Goal: Task Accomplishment & Management: Complete application form

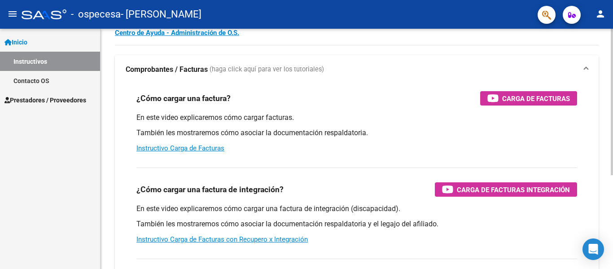
scroll to position [39, 0]
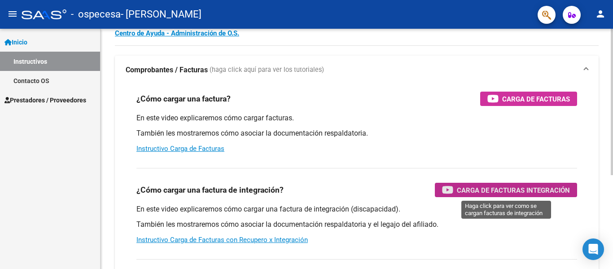
click at [546, 191] on span "Carga de Facturas Integración" at bounding box center [513, 190] width 113 height 11
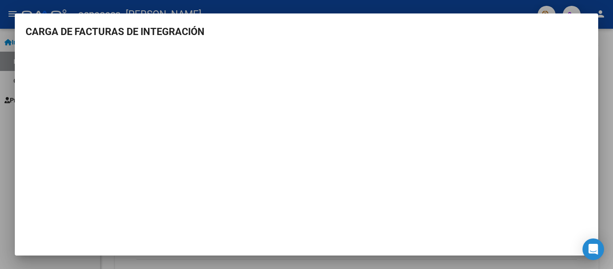
click at [608, 49] on div at bounding box center [306, 134] width 613 height 269
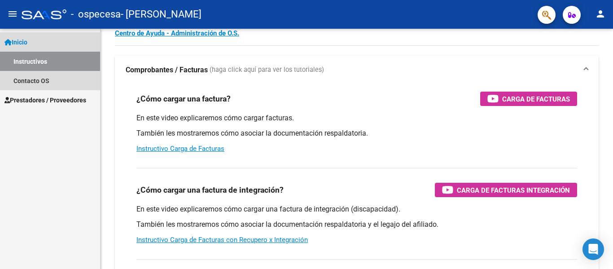
click at [16, 41] on span "Inicio" at bounding box center [15, 42] width 23 height 10
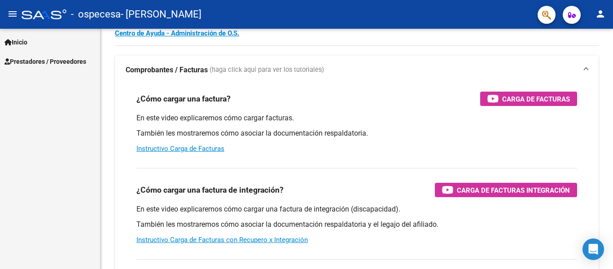
click at [22, 56] on link "Prestadores / Proveedores" at bounding box center [50, 61] width 100 height 19
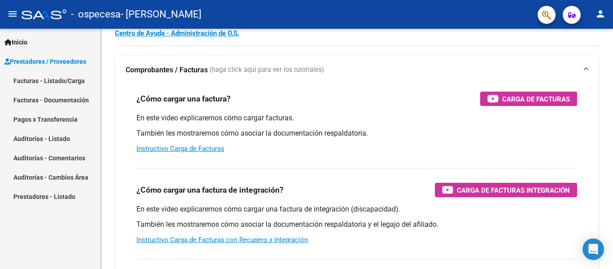
click at [31, 84] on link "Facturas - Listado/Carga" at bounding box center [50, 80] width 100 height 19
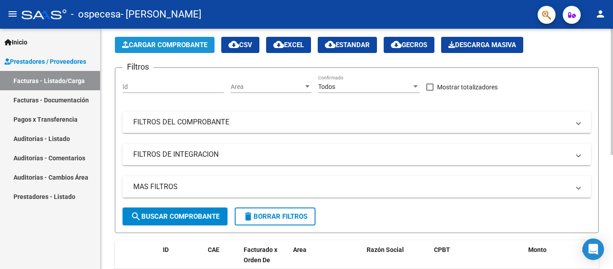
click at [158, 50] on button "Cargar Comprobante" at bounding box center [165, 45] width 100 height 16
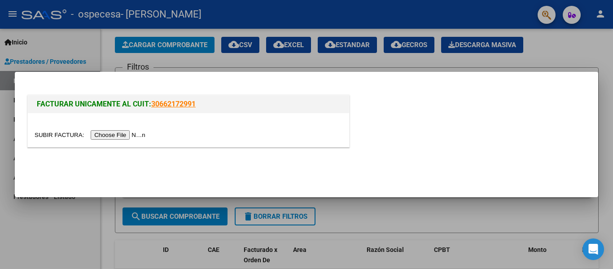
click at [108, 44] on div at bounding box center [306, 134] width 613 height 269
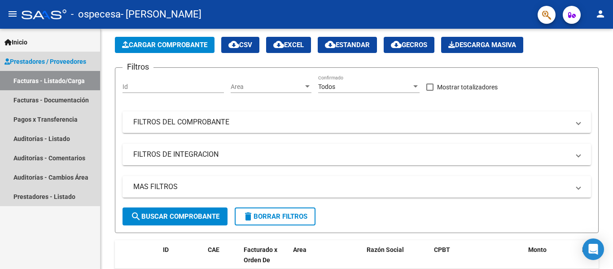
click at [67, 82] on link "Facturas - Listado/Carga" at bounding box center [50, 80] width 100 height 19
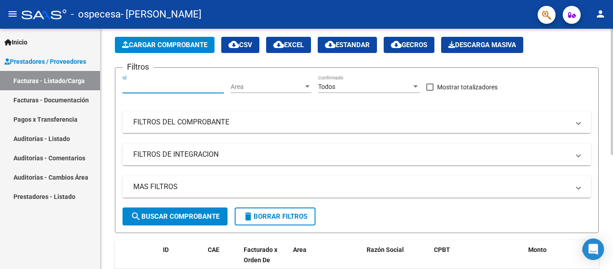
click at [193, 85] on input "Id" at bounding box center [173, 87] width 101 height 8
click at [76, 95] on link "Facturas - Documentación" at bounding box center [50, 99] width 100 height 19
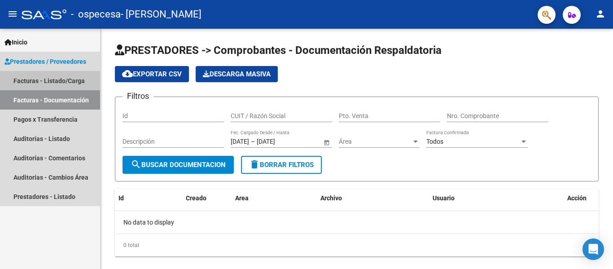
click at [79, 76] on link "Facturas - Listado/Carga" at bounding box center [50, 80] width 100 height 19
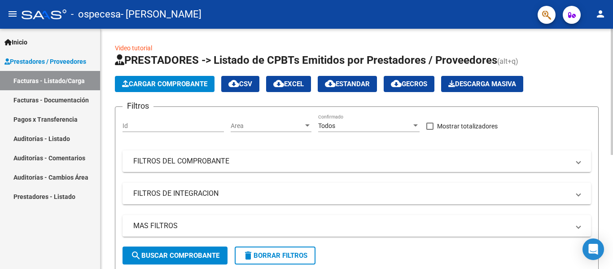
click at [603, 105] on div "Video tutorial PRESTADORES -> Listado de CPBTs Emitidos por Prestadores / Prove…" at bounding box center [358, 254] width 515 height 450
click at [191, 163] on mat-panel-title "FILTROS DEL COMPROBANTE" at bounding box center [351, 161] width 436 height 10
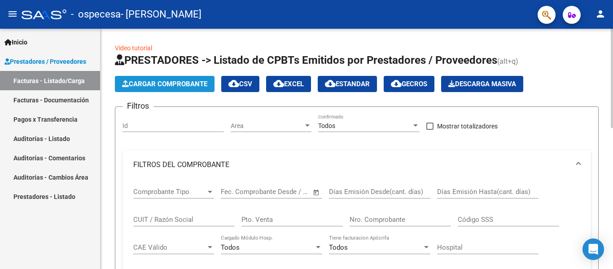
click at [185, 84] on span "Cargar Comprobante" at bounding box center [164, 84] width 85 height 8
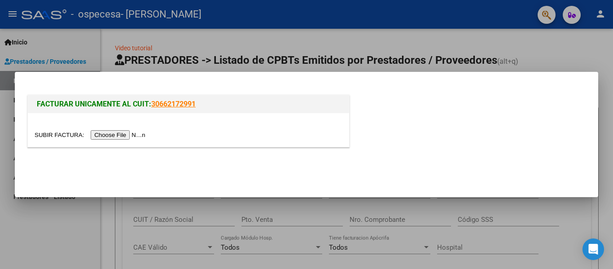
click at [127, 136] on input "file" at bounding box center [92, 134] width 114 height 9
click at [121, 138] on input "file" at bounding box center [92, 134] width 114 height 9
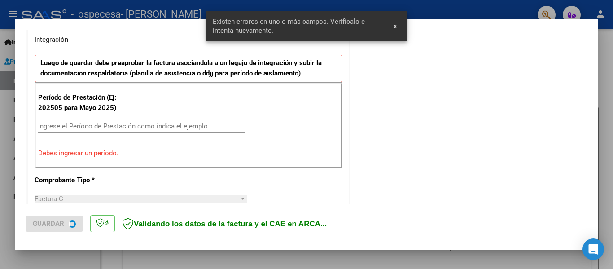
scroll to position [225, 0]
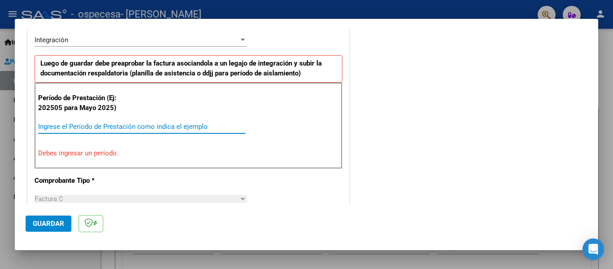
click at [148, 126] on input "Ingrese el Período de Prestación como indica el ejemplo" at bounding box center [141, 127] width 207 height 8
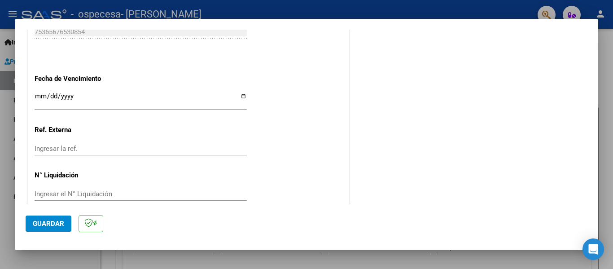
scroll to position [616, 0]
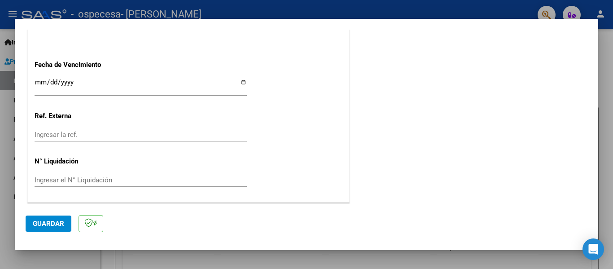
type input "202508"
click at [65, 215] on mat-dialog-actions "Guardar" at bounding box center [307, 221] width 562 height 35
click at [64, 223] on button "Guardar" at bounding box center [49, 224] width 46 height 16
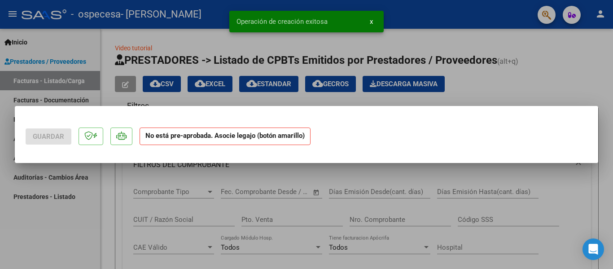
scroll to position [0, 0]
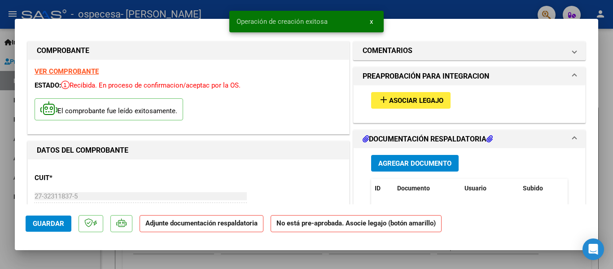
click at [333, 229] on strong "No está pre-aprobada. Asocie legajo (botón amarillo)" at bounding box center [356, 224] width 171 height 18
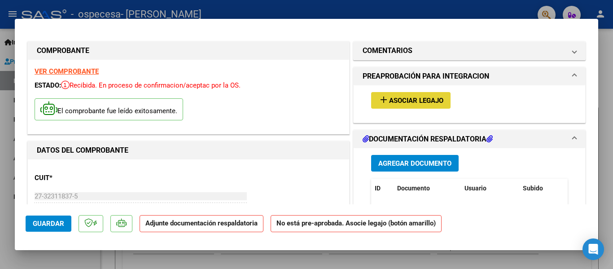
click at [403, 104] on span "Asociar Legajo" at bounding box center [416, 101] width 54 height 8
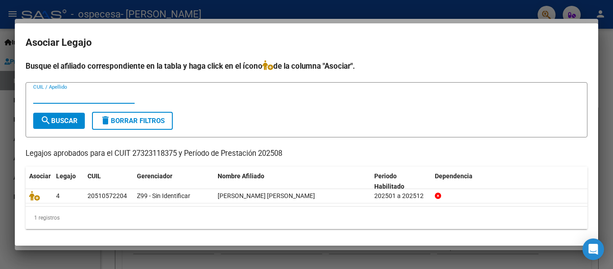
click at [119, 97] on input "CUIL / Apellido" at bounding box center [83, 97] width 101 height 8
type input "[PERSON_NAME]"
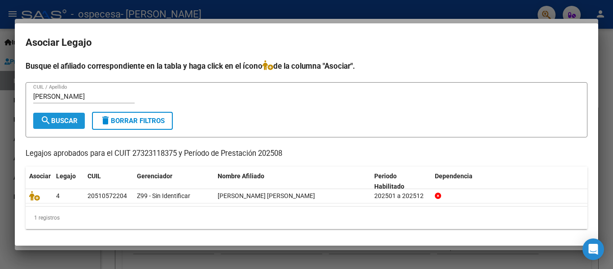
click at [76, 117] on span "search Buscar" at bounding box center [58, 121] width 37 height 8
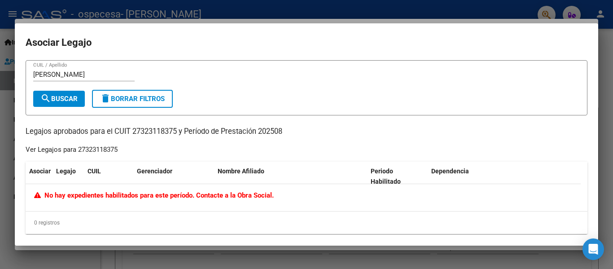
click at [107, 76] on input "[PERSON_NAME]" at bounding box center [83, 75] width 101 height 8
click at [276, 266] on div at bounding box center [306, 134] width 613 height 269
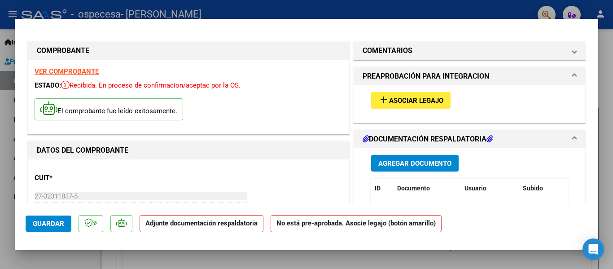
click at [351, 8] on div at bounding box center [306, 134] width 613 height 269
type input "$ 0,00"
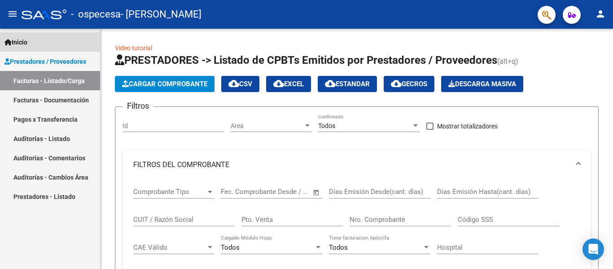
click at [25, 40] on span "Inicio" at bounding box center [15, 42] width 23 height 10
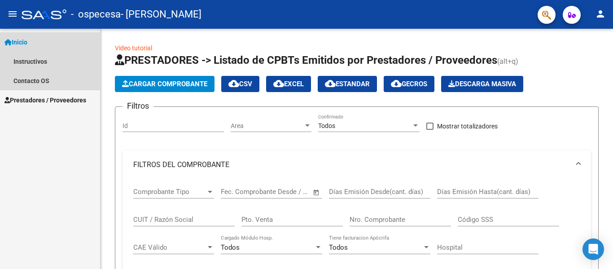
click at [42, 42] on link "Inicio" at bounding box center [50, 41] width 100 height 19
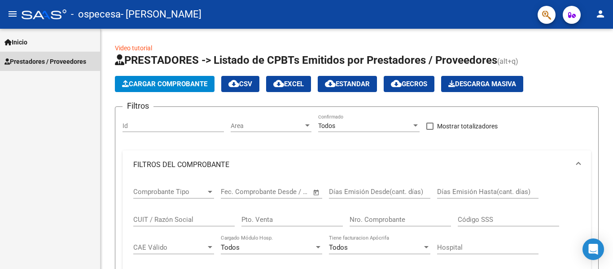
click at [41, 62] on span "Prestadores / Proveedores" at bounding box center [45, 62] width 82 height 10
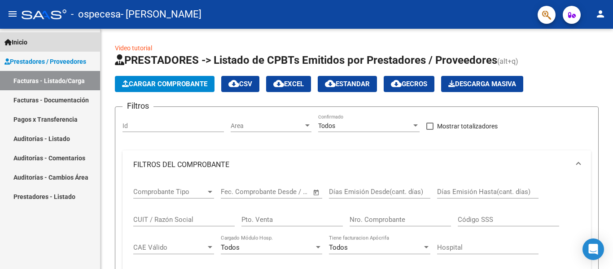
click at [40, 42] on link "Inicio" at bounding box center [50, 41] width 100 height 19
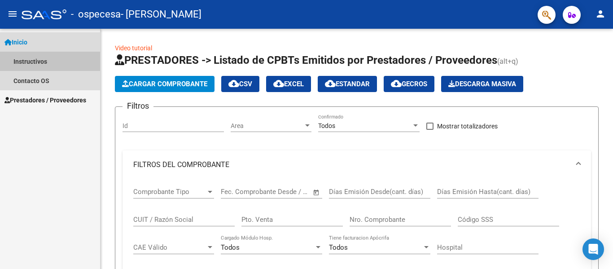
click at [56, 64] on link "Instructivos" at bounding box center [50, 61] width 100 height 19
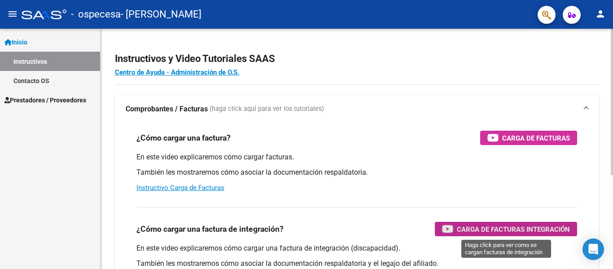
click at [469, 233] on span "Carga de Facturas Integración" at bounding box center [513, 229] width 113 height 11
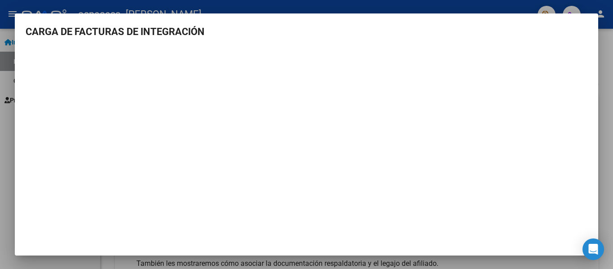
click at [600, 109] on div at bounding box center [306, 134] width 613 height 269
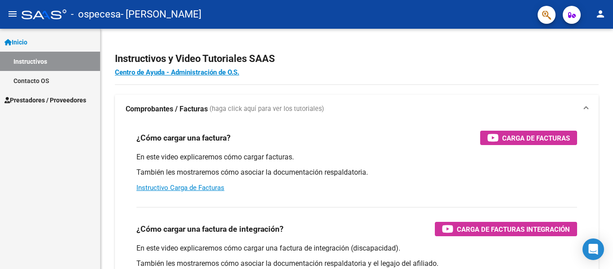
click at [76, 101] on span "Prestadores / Proveedores" at bounding box center [45, 100] width 82 height 10
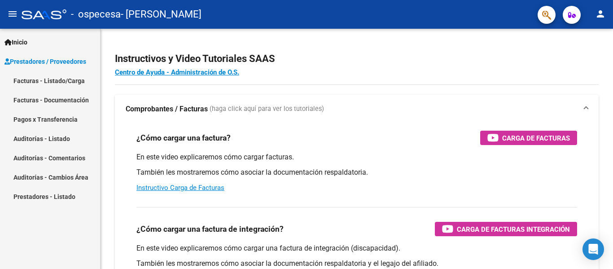
click at [87, 83] on link "Facturas - Listado/Carga" at bounding box center [50, 80] width 100 height 19
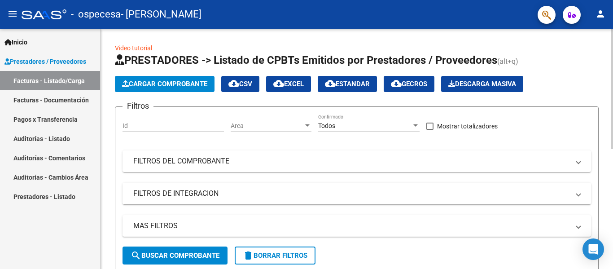
drag, startPoint x: 611, startPoint y: 80, endPoint x: 604, endPoint y: 143, distance: 63.2
click at [604, 143] on div "Video tutorial PRESTADORES -> Listado de CPBTs Emitidos por Prestadores / Prove…" at bounding box center [357, 265] width 513 height 472
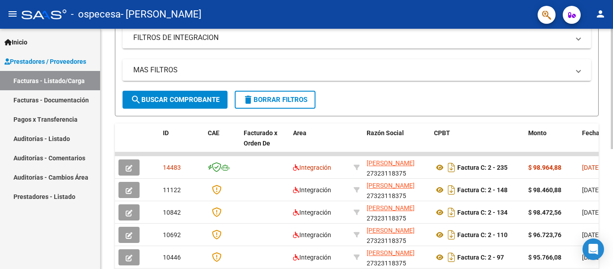
scroll to position [159, 0]
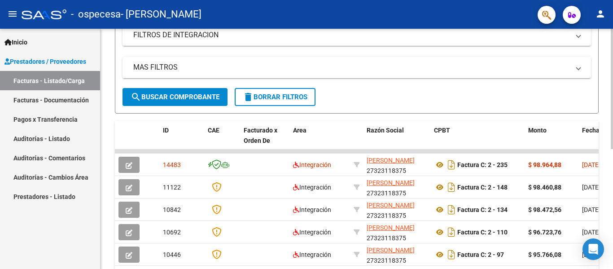
click at [601, 171] on div "Video tutorial PRESTADORES -> Listado de CPBTs Emitidos por Prestadores / Prove…" at bounding box center [358, 106] width 515 height 472
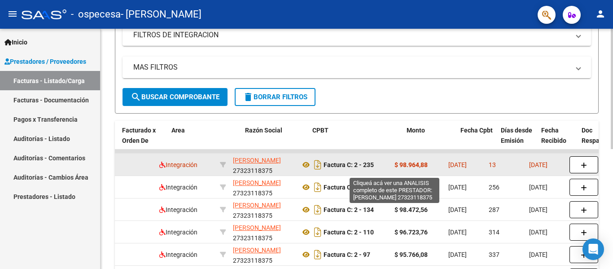
scroll to position [0, 0]
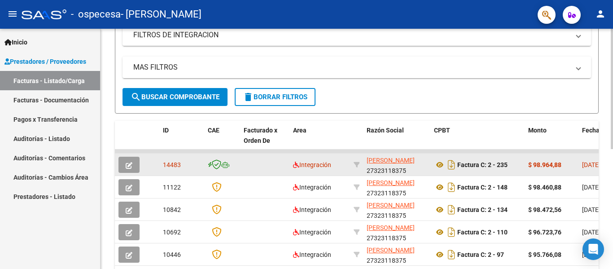
click at [258, 166] on datatable-body-cell at bounding box center [264, 165] width 49 height 22
click at [129, 162] on icon "button" at bounding box center [129, 165] width 7 height 7
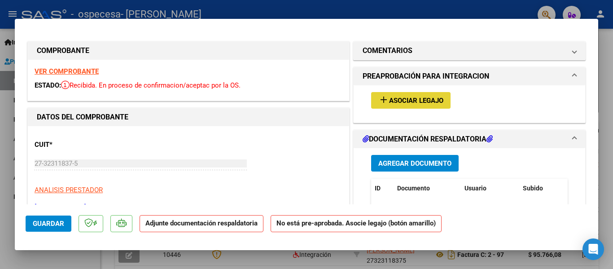
click at [394, 106] on button "add Asociar Legajo" at bounding box center [410, 100] width 79 height 17
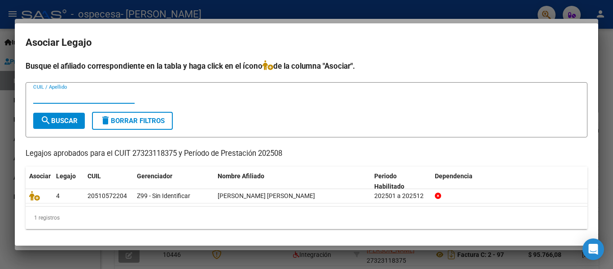
scroll to position [2, 0]
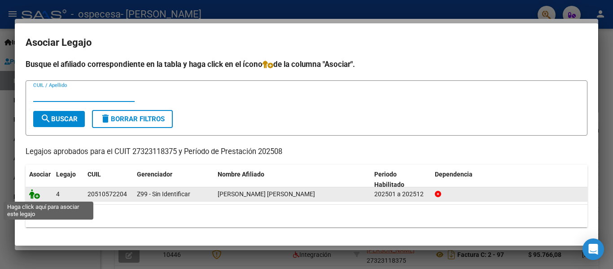
click at [37, 198] on icon at bounding box center [34, 194] width 11 height 10
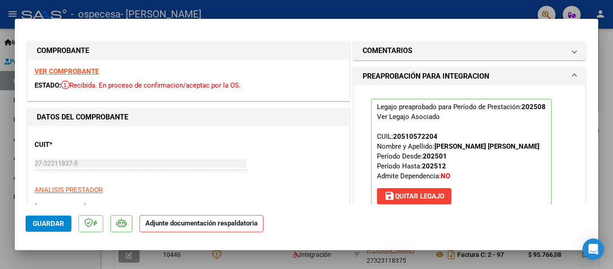
click at [197, 223] on strong "Adjunte documentación respaldatoria" at bounding box center [201, 223] width 112 height 8
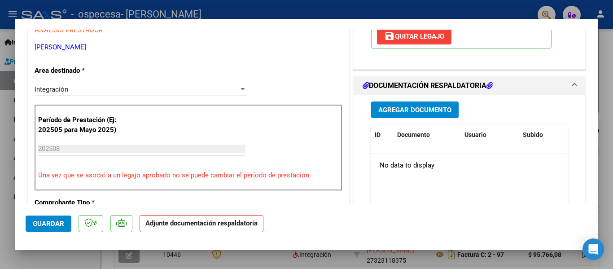
scroll to position [162, 0]
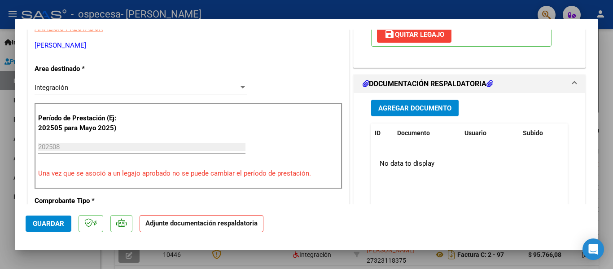
click at [435, 110] on span "Agregar Documento" at bounding box center [415, 108] width 73 height 8
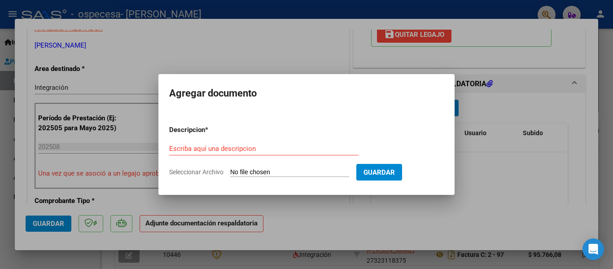
click at [322, 173] on input "Seleccionar Archivo" at bounding box center [289, 172] width 119 height 9
type input "C:\fakepath\planilla de asistencia psicopedagogia agosto [PERSON_NAME].jpeg"
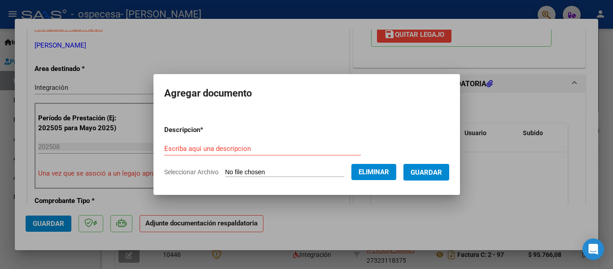
click at [421, 175] on span "Guardar" at bounding box center [426, 172] width 31 height 8
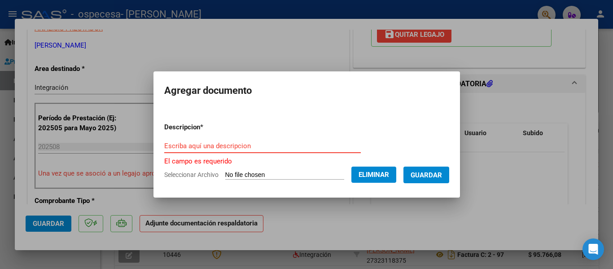
click at [319, 146] on input "Escriba aquí una descripcion" at bounding box center [262, 146] width 197 height 8
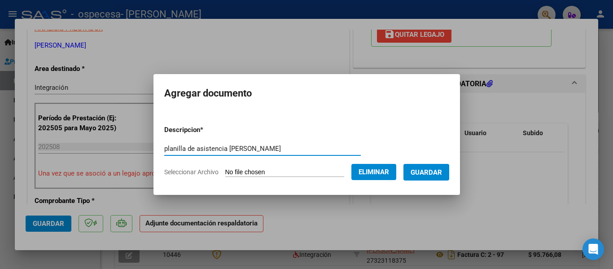
click at [225, 147] on input "planilla de asistencia [PERSON_NAME]" at bounding box center [262, 149] width 197 height 8
type input "planilla de asistencia agosto [PERSON_NAME]"
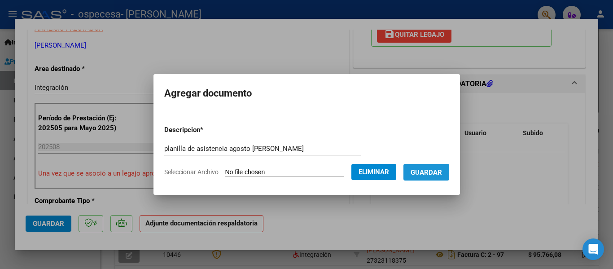
click at [418, 177] on button "Guardar" at bounding box center [427, 172] width 46 height 17
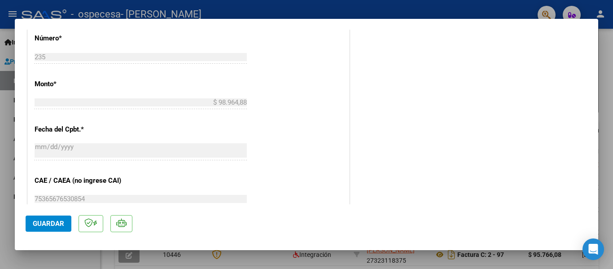
scroll to position [596, 0]
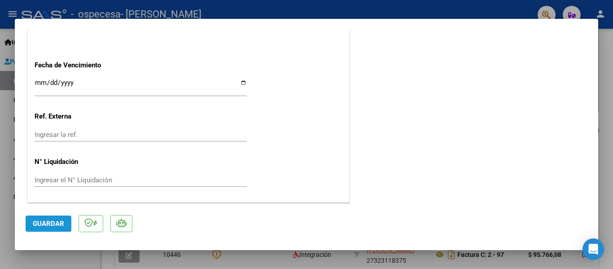
click at [38, 222] on span "Guardar" at bounding box center [48, 224] width 31 height 8
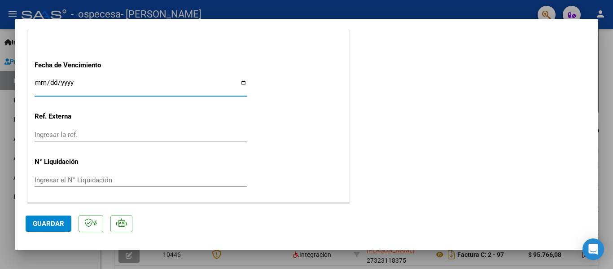
click at [120, 82] on input "Ingresar la fecha" at bounding box center [141, 86] width 212 height 14
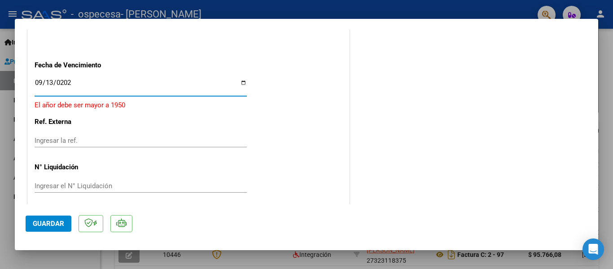
type input "[DATE]"
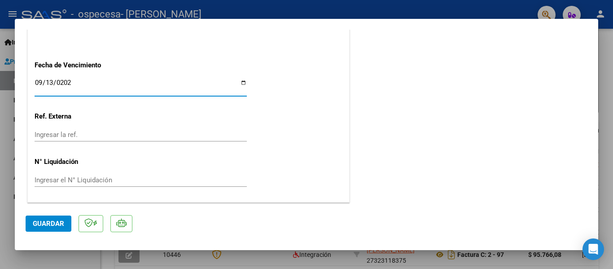
click at [52, 221] on span "Guardar" at bounding box center [48, 224] width 31 height 8
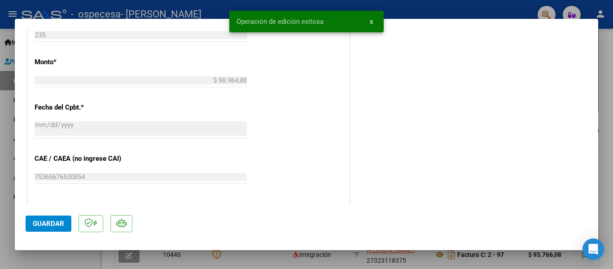
scroll to position [0, 0]
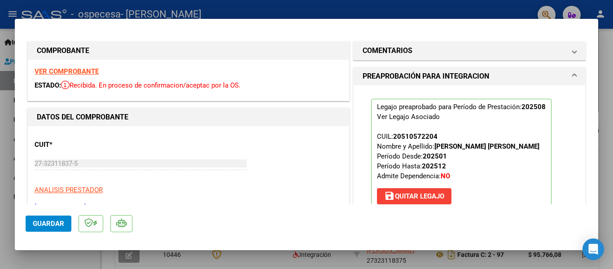
click at [9, 153] on div at bounding box center [306, 134] width 613 height 269
type input "$ 0,00"
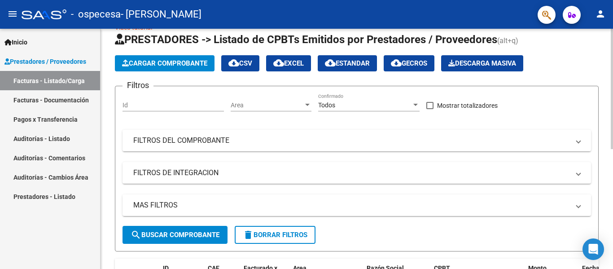
scroll to position [4, 0]
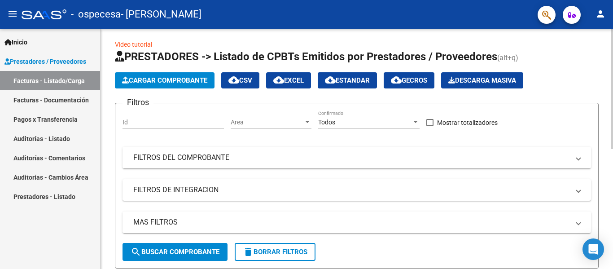
click at [170, 94] on app-list-header "PRESTADORES -> Listado de CPBTs Emitidos por Prestadores / Proveedores (alt+q) …" at bounding box center [357, 158] width 484 height 219
click at [186, 81] on span "Cargar Comprobante" at bounding box center [164, 80] width 85 height 8
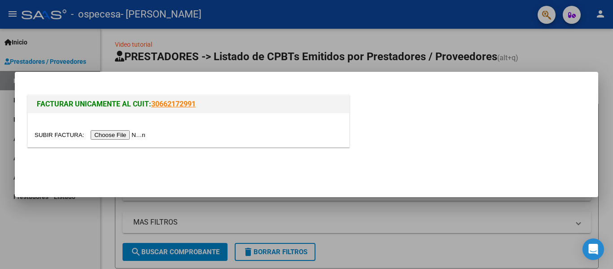
click at [101, 138] on input "file" at bounding box center [92, 134] width 114 height 9
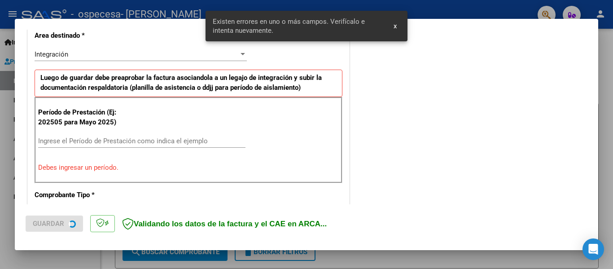
scroll to position [225, 0]
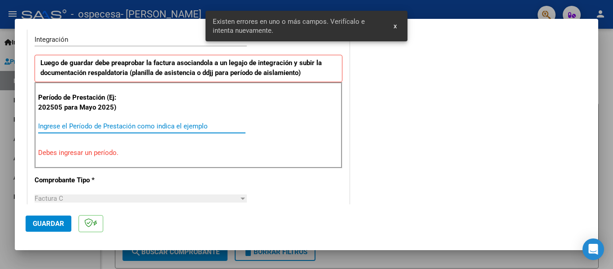
click at [178, 127] on input "Ingrese el Período de Prestación como indica el ejemplo" at bounding box center [141, 126] width 207 height 8
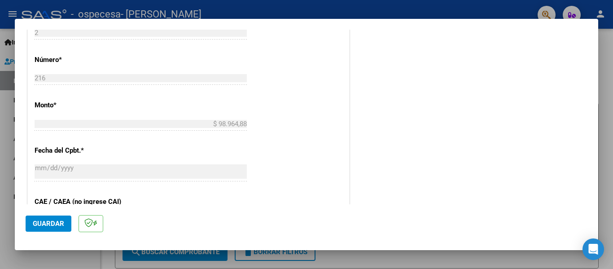
scroll to position [414, 0]
type input "202507"
click at [57, 225] on span "Guardar" at bounding box center [48, 224] width 31 height 8
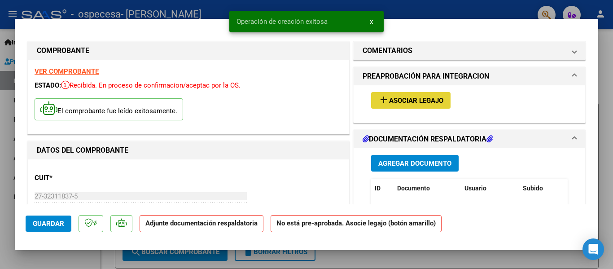
click at [400, 97] on span "Asociar Legajo" at bounding box center [416, 101] width 54 height 8
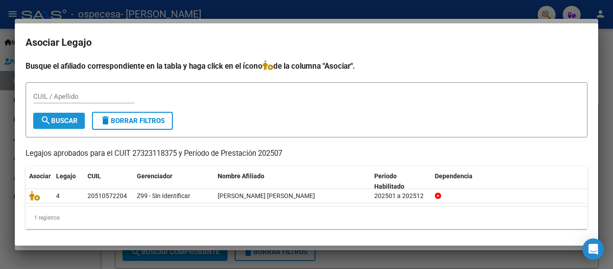
click at [62, 122] on span "search Buscar" at bounding box center [58, 121] width 37 height 8
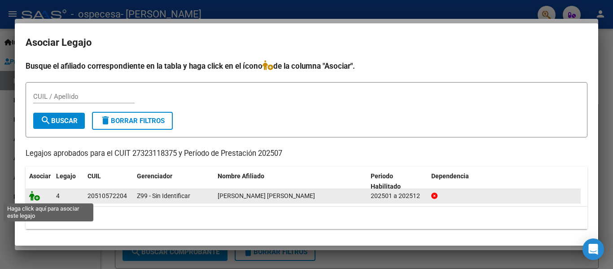
click at [36, 198] on icon at bounding box center [34, 196] width 11 height 10
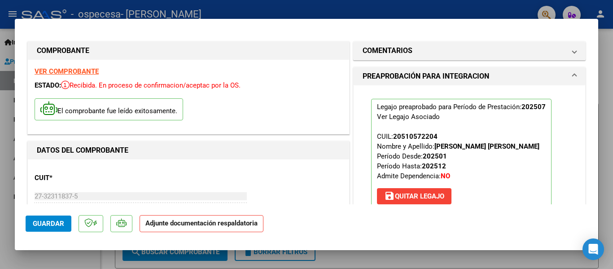
click at [213, 227] on p "Adjunte documentación respaldatoria" at bounding box center [202, 224] width 124 height 18
click at [587, 80] on mat-dialog-content "COMPROBANTE VER COMPROBANTE ESTADO: Recibida. En proceso de confirmacion/acepta…" at bounding box center [307, 117] width 584 height 175
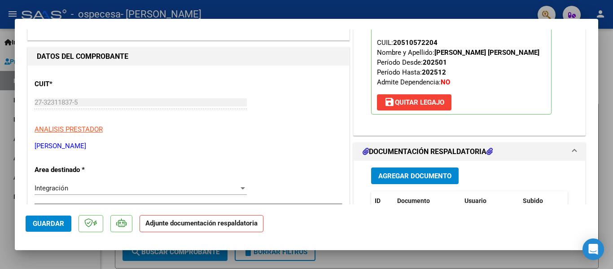
scroll to position [95, 0]
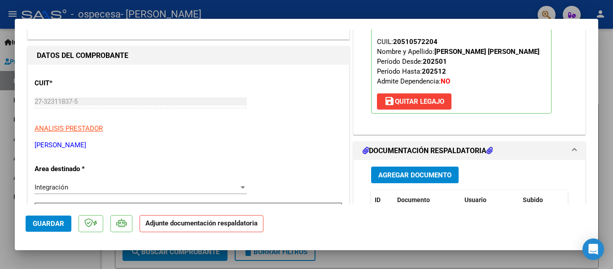
click at [439, 177] on span "Agregar Documento" at bounding box center [415, 175] width 73 height 8
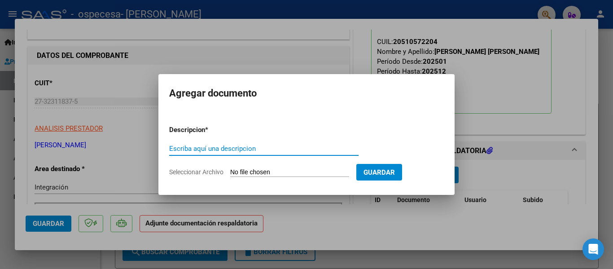
click at [333, 171] on input "Seleccionar Archivo" at bounding box center [289, 172] width 119 height 9
type input "C:\fakepath\planilla de asistencia psicoepdagogia [PERSON_NAME].jpeg"
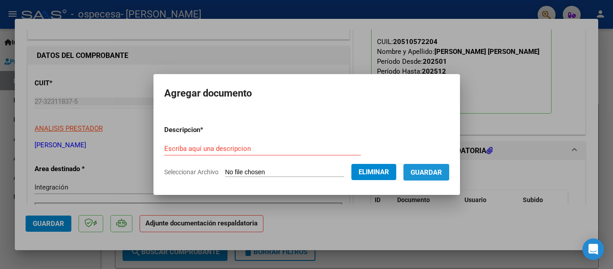
click at [432, 168] on span "Guardar" at bounding box center [426, 172] width 31 height 8
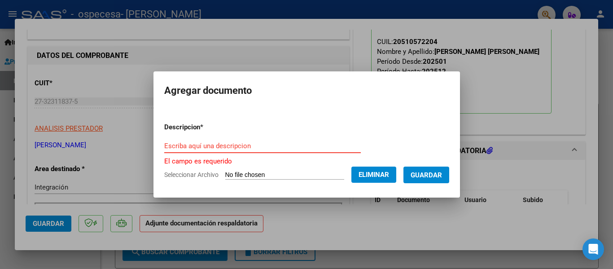
click at [326, 142] on input "Escriba aquí una descripcion" at bounding box center [262, 146] width 197 height 8
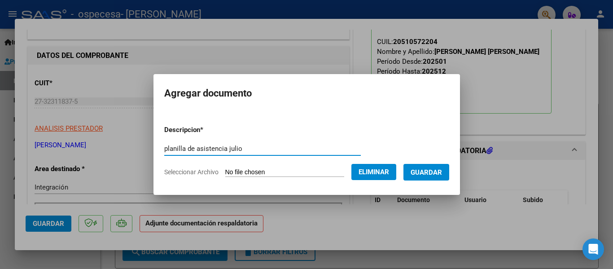
type input "planilla de asistencia julio"
click at [383, 173] on span "Eliminar" at bounding box center [374, 172] width 31 height 8
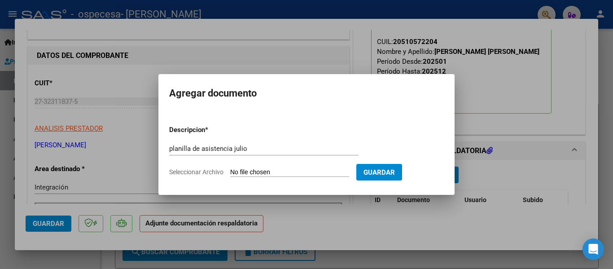
click at [317, 176] on input "Seleccionar Archivo" at bounding box center [289, 172] width 119 height 9
type input "C:\fakepath\planilla de asistencia psicoepdagogia [PERSON_NAME].jpeg"
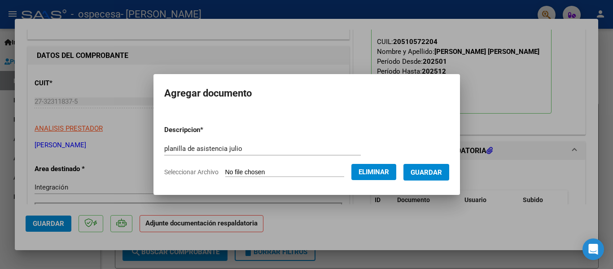
click at [434, 174] on span "Guardar" at bounding box center [426, 172] width 31 height 8
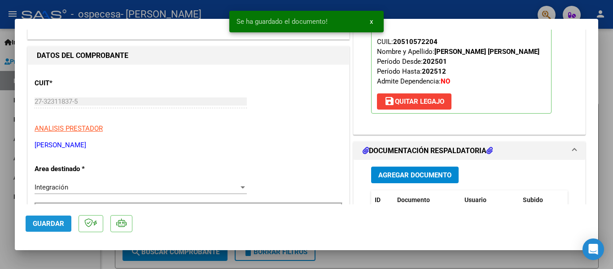
click at [47, 229] on button "Guardar" at bounding box center [49, 224] width 46 height 16
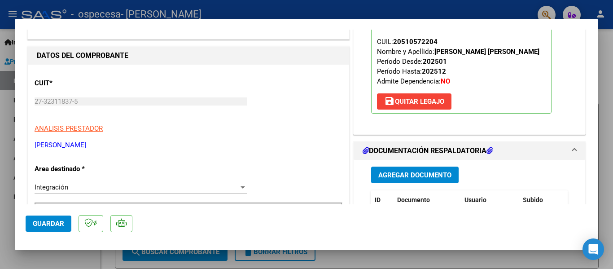
click at [44, 222] on span "Guardar" at bounding box center [48, 224] width 31 height 8
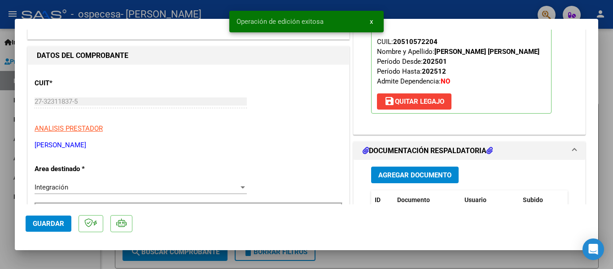
click at [200, 187] on div "Integración" at bounding box center [137, 187] width 204 height 8
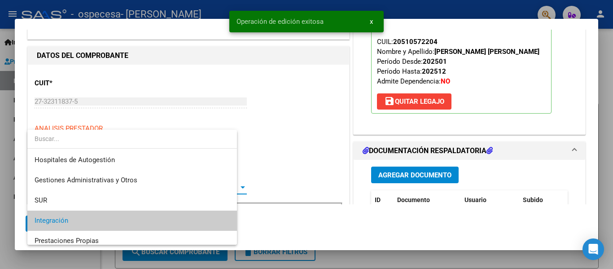
scroll to position [34, 0]
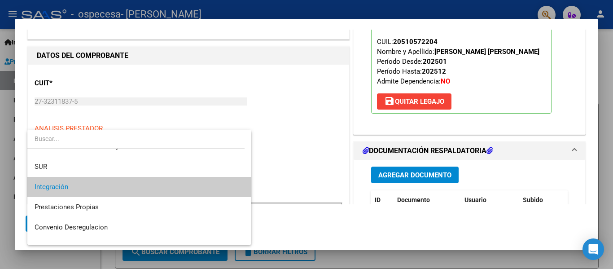
click at [201, 187] on span "Integración" at bounding box center [140, 187] width 210 height 20
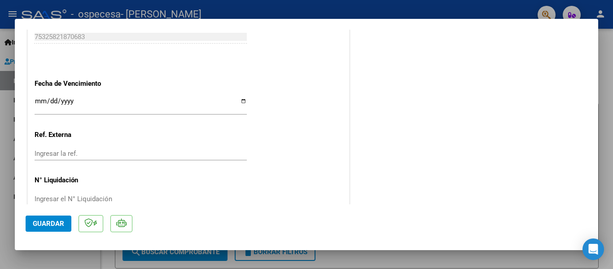
scroll to position [611, 0]
click at [190, 104] on input "Ingresar la fecha" at bounding box center [141, 104] width 212 height 14
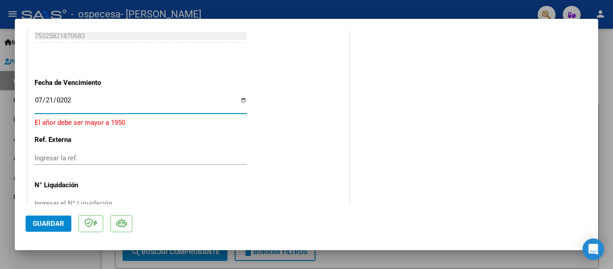
type input "[DATE]"
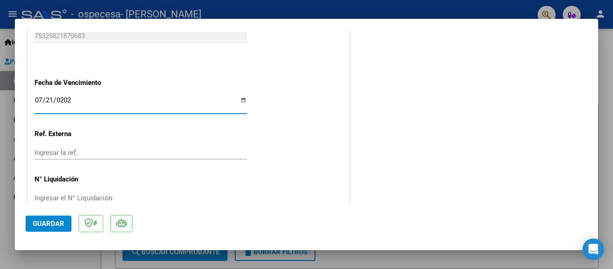
click at [56, 219] on button "Guardar" at bounding box center [49, 224] width 46 height 16
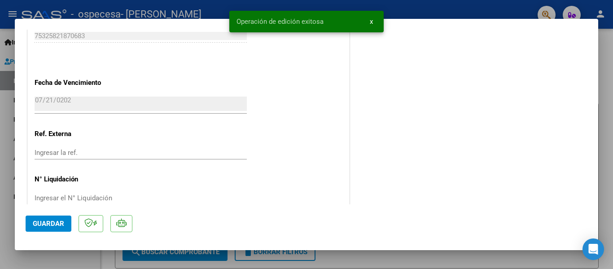
click at [610, 41] on div at bounding box center [306, 134] width 613 height 269
type input "$ 0,00"
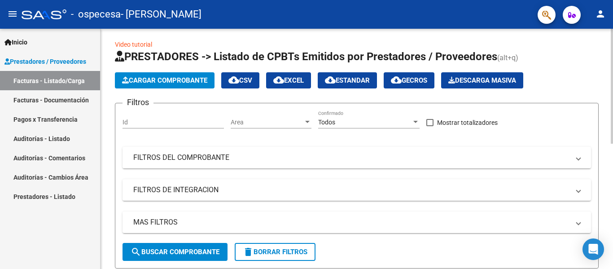
click at [188, 81] on span "Cargar Comprobante" at bounding box center [164, 80] width 85 height 8
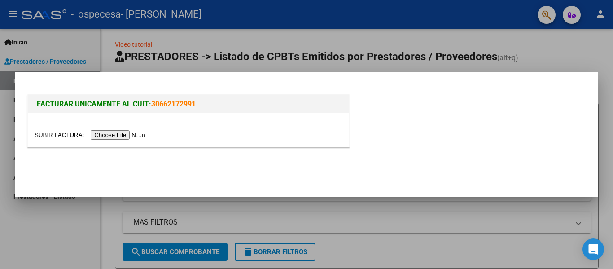
click at [264, 57] on div at bounding box center [306, 134] width 613 height 269
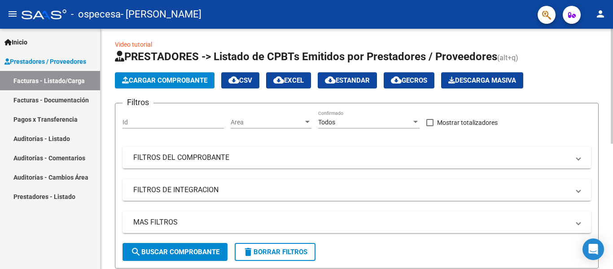
click at [201, 80] on span "Cargar Comprobante" at bounding box center [164, 80] width 85 height 8
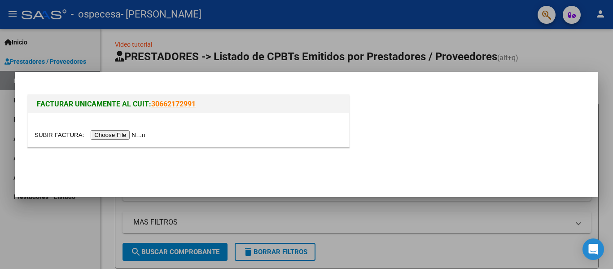
click at [122, 138] on input "file" at bounding box center [92, 134] width 114 height 9
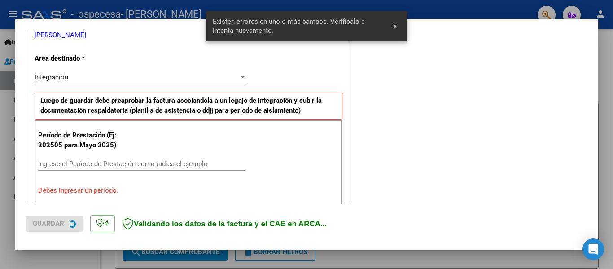
scroll to position [208, 0]
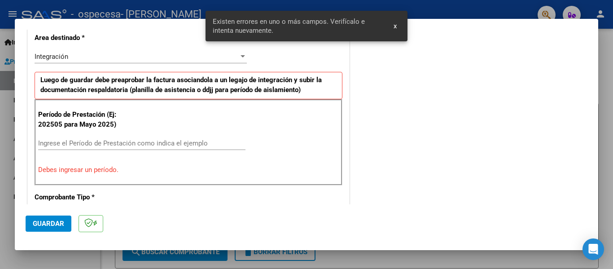
click at [175, 141] on input "Ingrese el Período de Prestación como indica el ejemplo" at bounding box center [141, 143] width 207 height 8
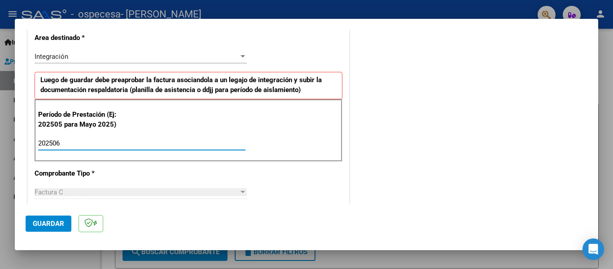
type input "202506"
click at [41, 222] on span "Guardar" at bounding box center [48, 224] width 31 height 8
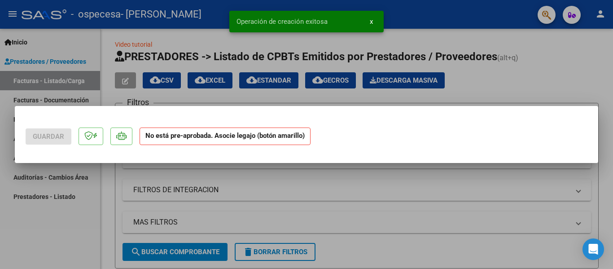
scroll to position [0, 0]
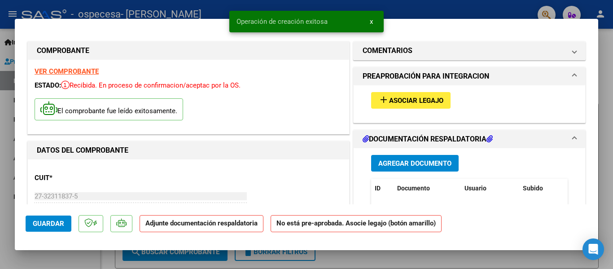
click at [401, 102] on span "Asociar Legajo" at bounding box center [416, 101] width 54 height 8
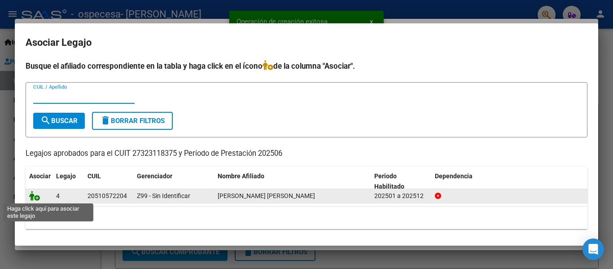
click at [36, 197] on icon at bounding box center [34, 196] width 11 height 10
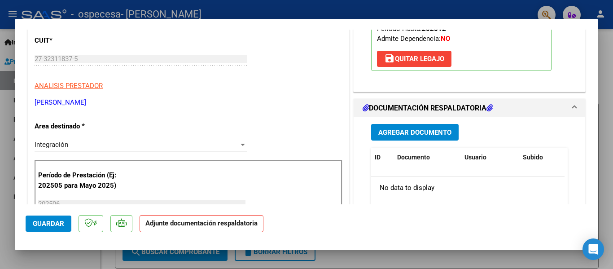
scroll to position [167, 0]
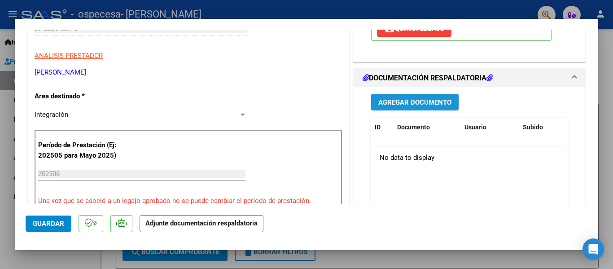
click at [407, 96] on button "Agregar Documento" at bounding box center [415, 102] width 88 height 17
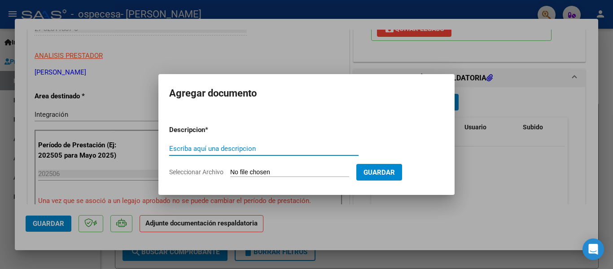
click at [263, 176] on input "Seleccionar Archivo" at bounding box center [289, 172] width 119 height 9
type input "C:\fakepath\planilla de asistencia junio psicopedagogia [PERSON_NAME].jpeg"
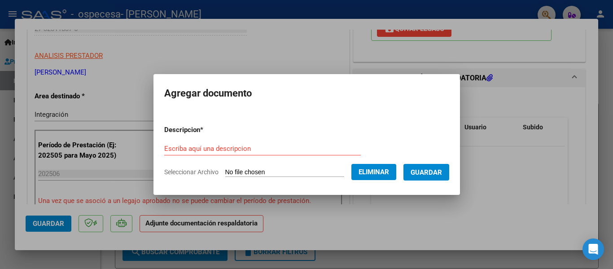
click at [251, 136] on form "Descripcion * Escriba aquí una descripcion Seleccionar Archivo Eliminar Guardar" at bounding box center [306, 151] width 285 height 66
click at [250, 148] on input "Escriba aquí una descripcion" at bounding box center [262, 149] width 197 height 8
type input "planilla de asistencia junio"
click at [422, 175] on span "Guardar" at bounding box center [426, 172] width 31 height 8
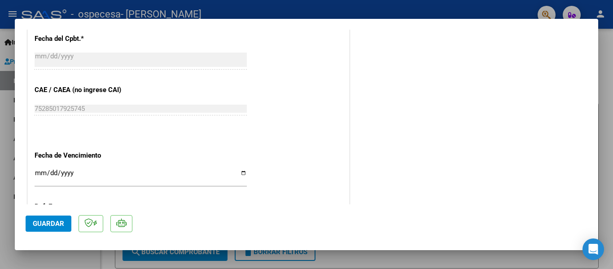
scroll to position [551, 0]
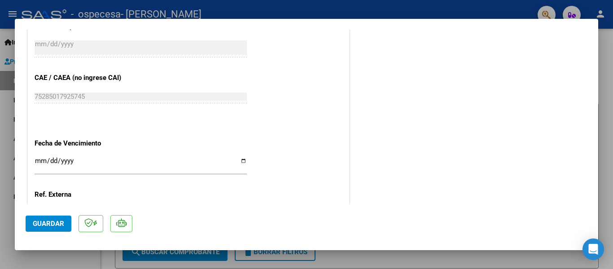
click at [131, 155] on div "Ingresar la fecha" at bounding box center [141, 164] width 212 height 19
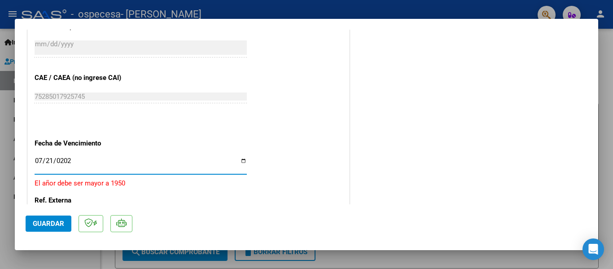
type input "[DATE]"
click at [61, 226] on span "Guardar" at bounding box center [48, 224] width 31 height 8
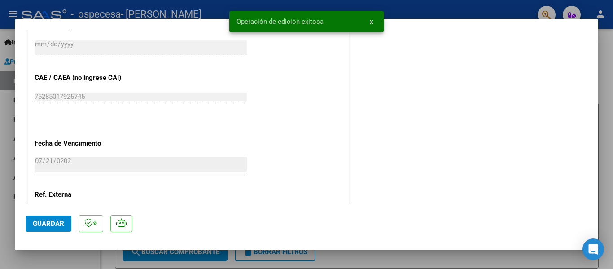
click at [520, 257] on div at bounding box center [306, 134] width 613 height 269
type input "$ 0,00"
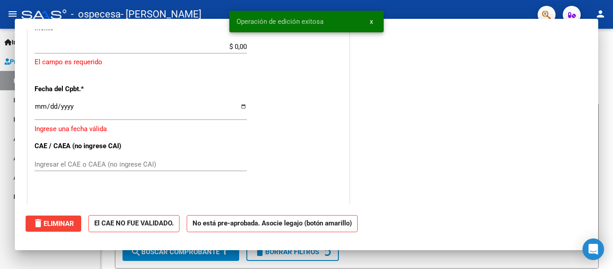
scroll to position [0, 0]
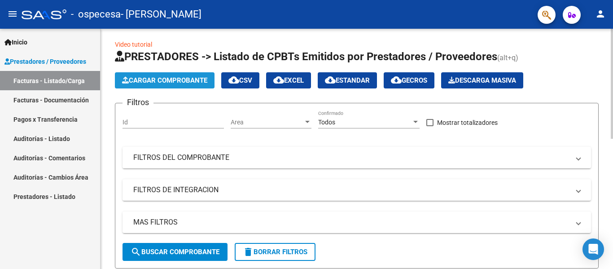
click at [183, 86] on button "Cargar Comprobante" at bounding box center [165, 80] width 100 height 16
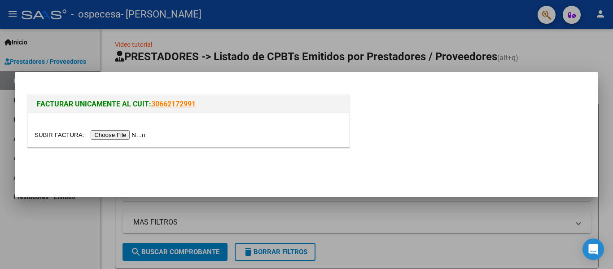
click at [332, 16] on div at bounding box center [306, 134] width 613 height 269
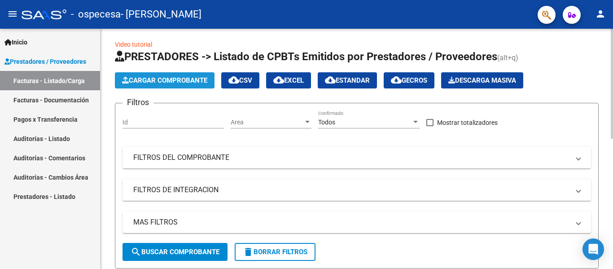
click at [205, 86] on button "Cargar Comprobante" at bounding box center [165, 80] width 100 height 16
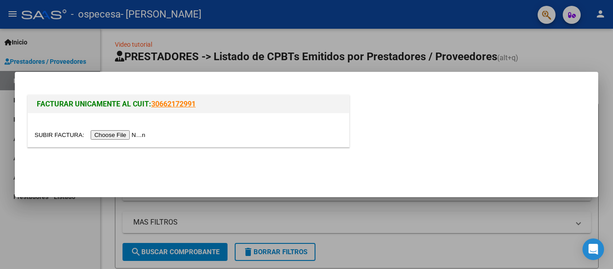
click at [124, 134] on input "file" at bounding box center [92, 134] width 114 height 9
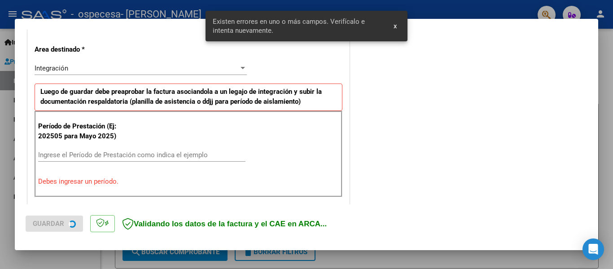
scroll to position [208, 0]
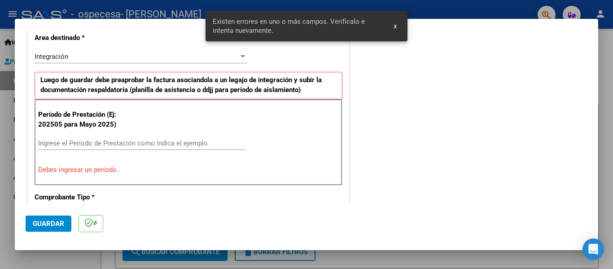
click at [172, 142] on input "Ingrese el Período de Prestación como indica el ejemplo" at bounding box center [141, 143] width 207 height 8
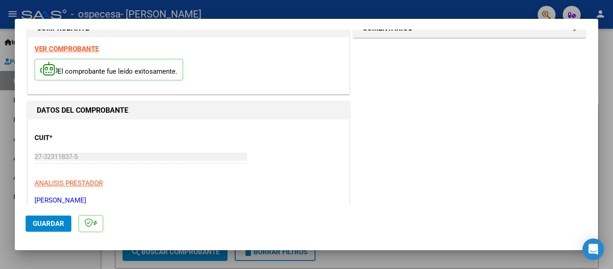
scroll to position [0, 0]
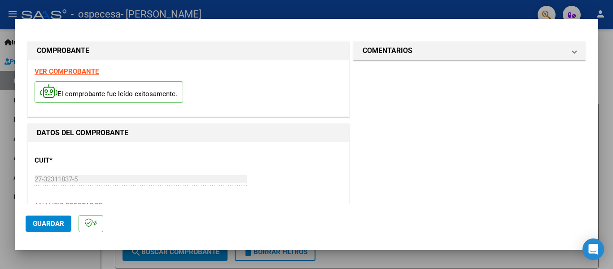
type input "202505"
click at [52, 225] on span "Guardar" at bounding box center [48, 224] width 31 height 8
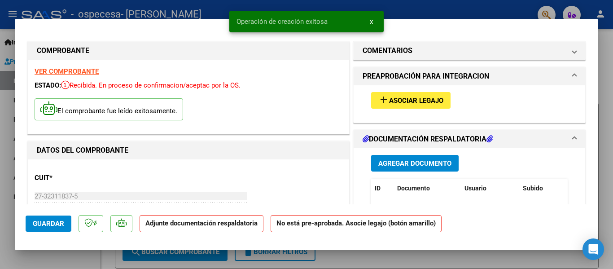
click at [385, 102] on mat-icon "add" at bounding box center [384, 99] width 11 height 11
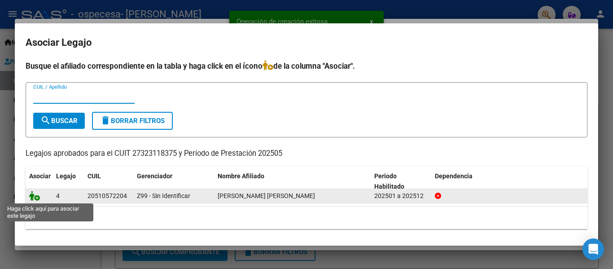
click at [33, 194] on icon at bounding box center [34, 196] width 11 height 10
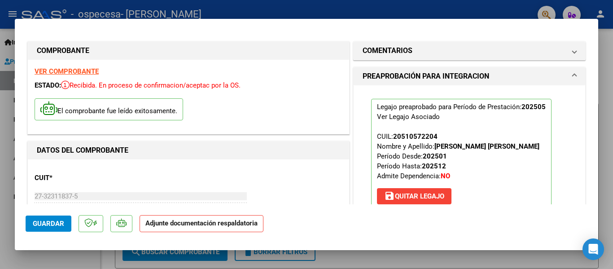
scroll to position [18, 0]
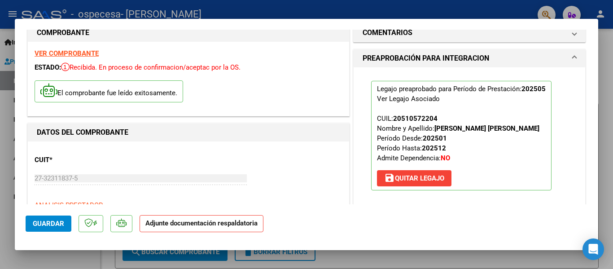
click at [590, 203] on mat-dialog-content "COMPROBANTE VER COMPROBANTE ESTADO: Recibida. En proceso de confirmacion/acepta…" at bounding box center [307, 117] width 584 height 175
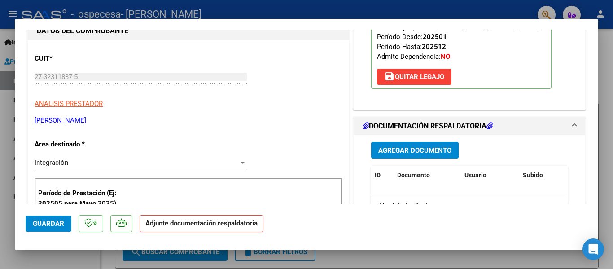
scroll to position [144, 0]
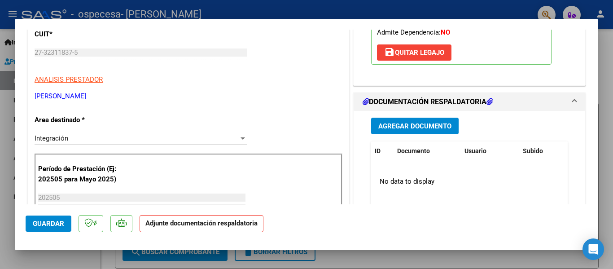
click at [429, 127] on span "Agregar Documento" at bounding box center [415, 126] width 73 height 8
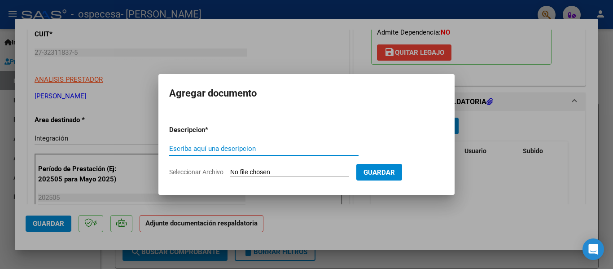
click at [299, 172] on input "Seleccionar Archivo" at bounding box center [289, 172] width 119 height 9
type input "C:\fakepath\planilla de asistencia psicopedagogia mayo [PERSON_NAME].jpeg"
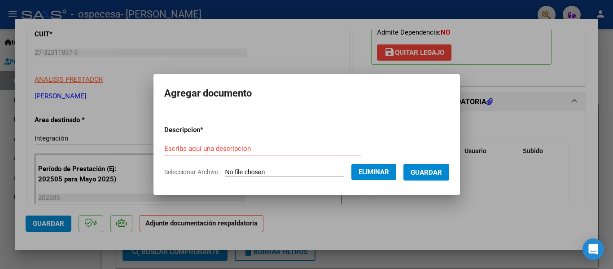
click at [284, 143] on div "Escriba aquí una descripcion" at bounding box center [262, 148] width 197 height 13
type input "planilla de asistencia mayo"
click at [441, 173] on span "Guardar" at bounding box center [426, 172] width 31 height 8
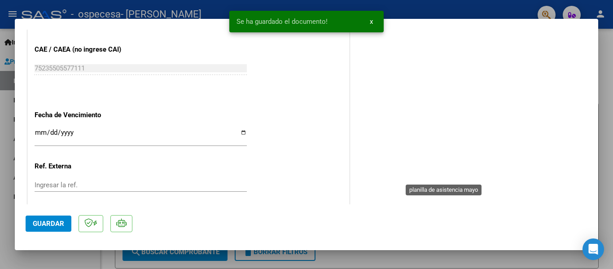
scroll to position [629, 0]
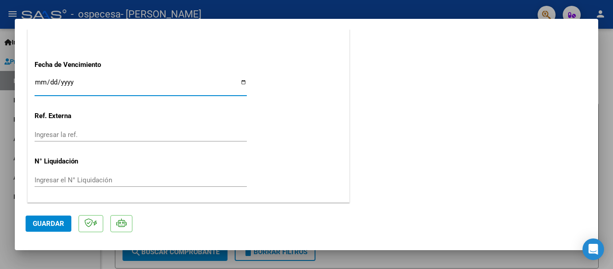
click at [142, 81] on input "Ingresar la fecha" at bounding box center [141, 86] width 212 height 14
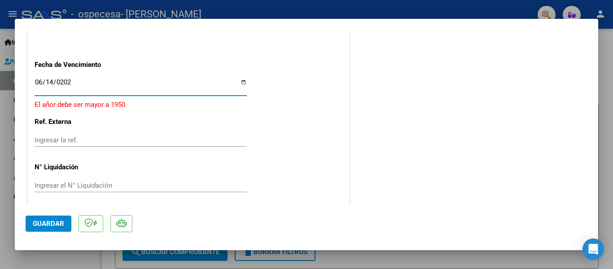
type input "[DATE]"
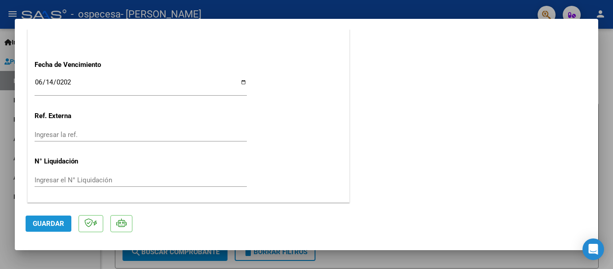
click at [48, 221] on span "Guardar" at bounding box center [48, 224] width 31 height 8
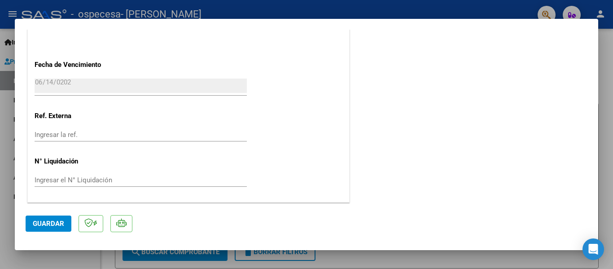
click at [606, 71] on div at bounding box center [306, 134] width 613 height 269
type input "$ 0,00"
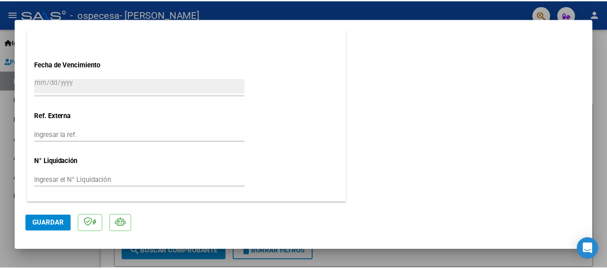
scroll to position [0, 0]
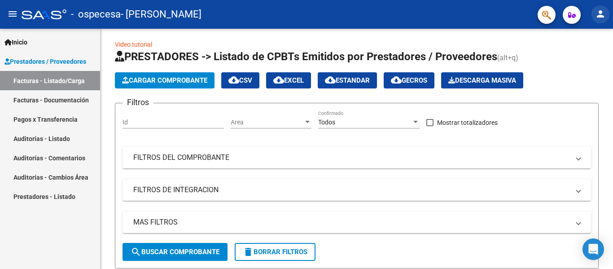
click at [601, 11] on mat-icon "person" at bounding box center [600, 14] width 11 height 11
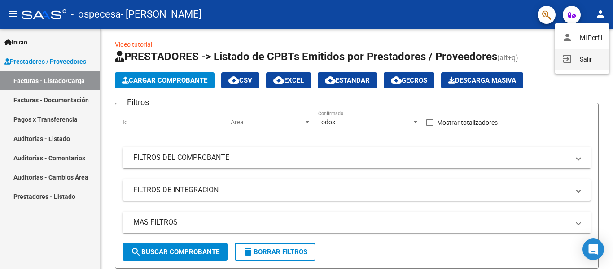
click at [575, 57] on button "exit_to_app Salir" at bounding box center [582, 59] width 55 height 22
